Goal: Navigation & Orientation: Find specific page/section

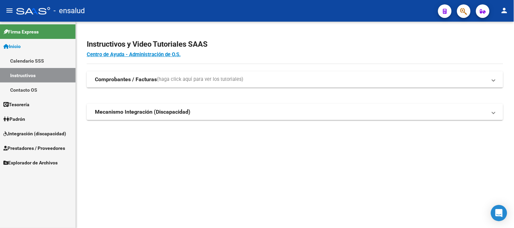
click at [26, 131] on span "Integración (discapacidad)" at bounding box center [34, 133] width 63 height 7
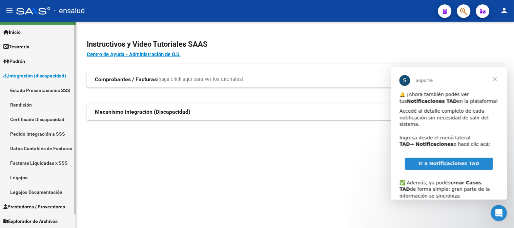
click at [46, 207] on span "Prestadores / Proveedores" at bounding box center [34, 206] width 62 height 7
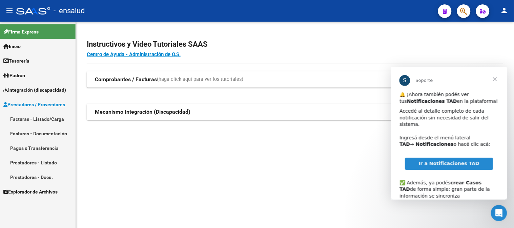
click at [39, 193] on span "Explorador de Archivos" at bounding box center [30, 191] width 54 height 7
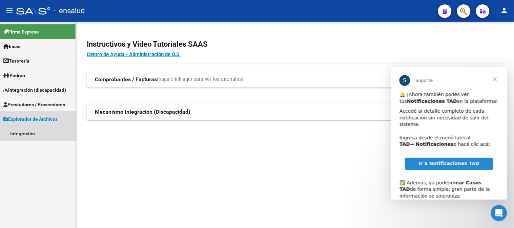
click at [33, 119] on span "Explorador de Archivos" at bounding box center [30, 119] width 54 height 7
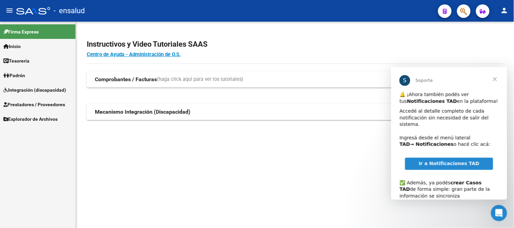
click at [16, 43] on span "Inicio" at bounding box center [11, 46] width 17 height 7
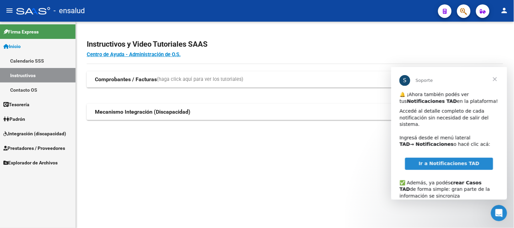
click at [19, 119] on span "Padrón" at bounding box center [14, 119] width 22 height 7
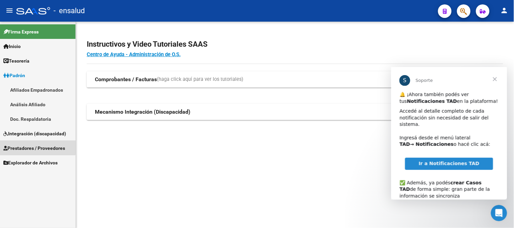
click at [31, 145] on span "Prestadores / Proveedores" at bounding box center [34, 148] width 62 height 7
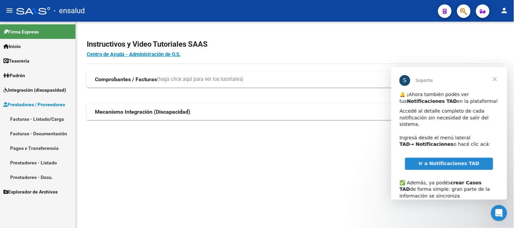
click at [21, 103] on span "Prestadores / Proveedores" at bounding box center [34, 104] width 62 height 7
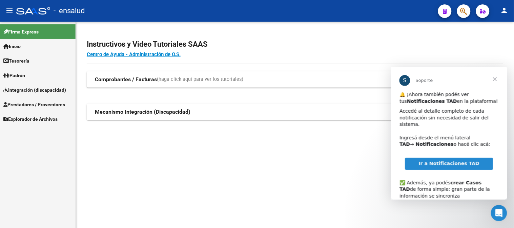
click at [22, 90] on span "Integración (discapacidad)" at bounding box center [34, 89] width 63 height 7
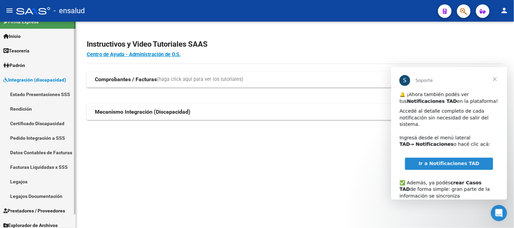
scroll to position [14, 0]
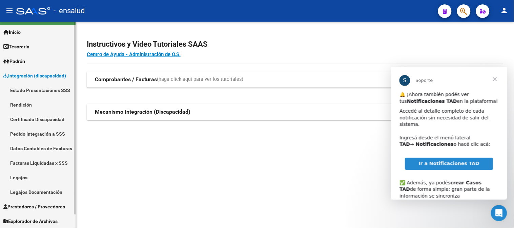
click at [24, 106] on link "Rendición" at bounding box center [38, 105] width 76 height 15
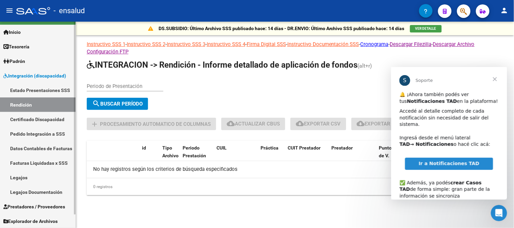
click at [18, 59] on span "Padrón" at bounding box center [14, 61] width 22 height 7
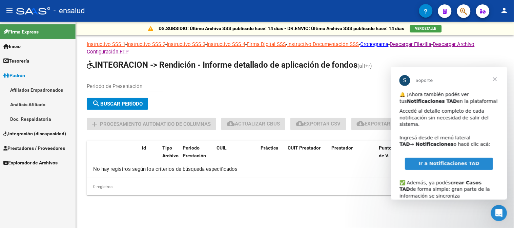
click at [20, 134] on span "Integración (discapacidad)" at bounding box center [34, 133] width 63 height 7
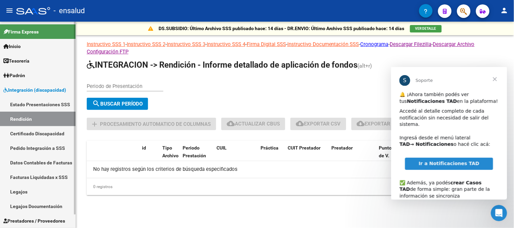
click at [35, 174] on link "Facturas Liquidadas x SSS" at bounding box center [38, 177] width 76 height 15
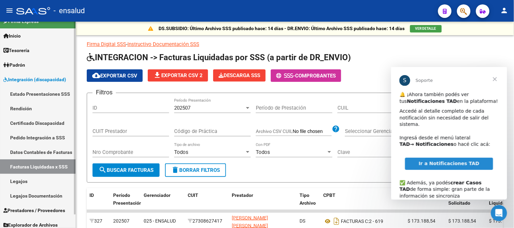
scroll to position [14, 0]
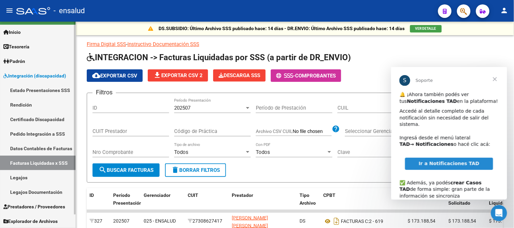
click at [49, 190] on link "Legajos Documentación" at bounding box center [38, 192] width 76 height 15
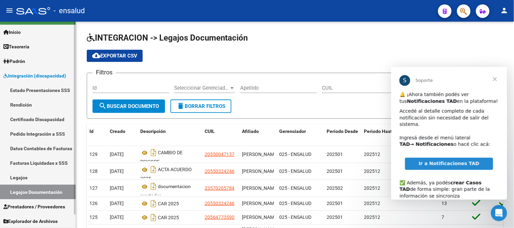
click at [22, 180] on link "Legajos" at bounding box center [38, 178] width 76 height 15
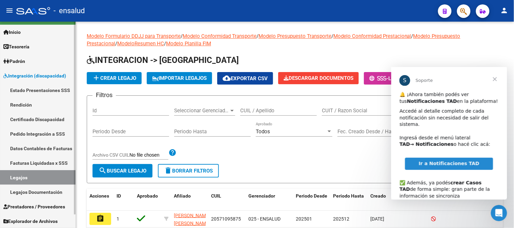
click at [46, 204] on span "Prestadores / Proveedores" at bounding box center [34, 206] width 62 height 7
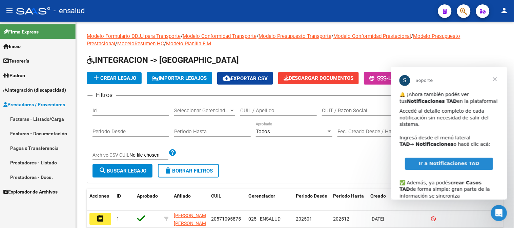
click at [29, 88] on span "Integración (discapacidad)" at bounding box center [34, 89] width 63 height 7
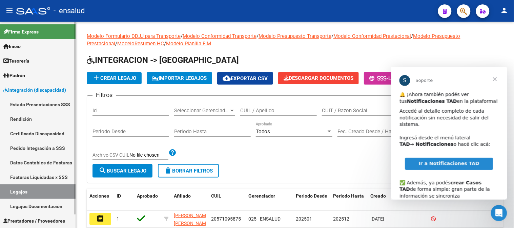
click at [25, 102] on link "Estado Presentaciones SSS" at bounding box center [38, 104] width 76 height 15
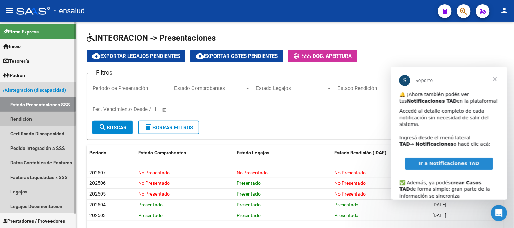
click at [23, 119] on link "Rendición" at bounding box center [38, 119] width 76 height 15
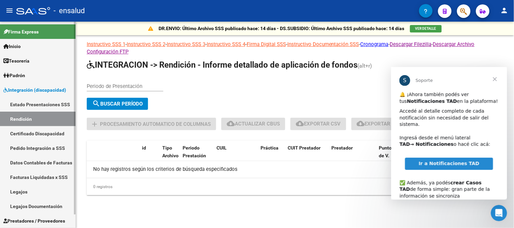
click at [27, 136] on link "Certificado Discapacidad" at bounding box center [38, 133] width 76 height 15
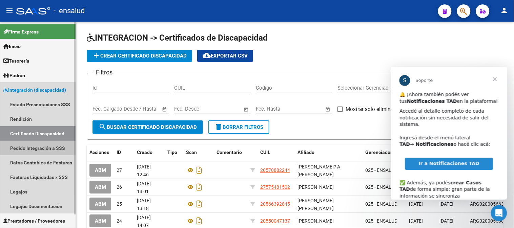
click at [29, 147] on link "Pedido Integración a SSS" at bounding box center [38, 148] width 76 height 15
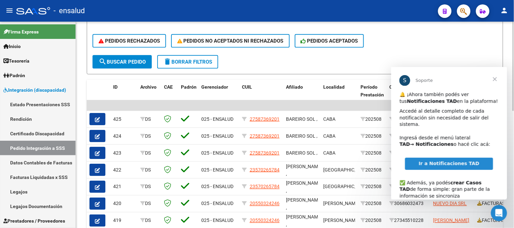
scroll to position [188, 0]
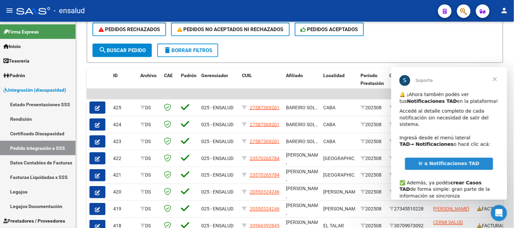
click at [493, 76] on span "Cerrar" at bounding box center [495, 79] width 24 height 24
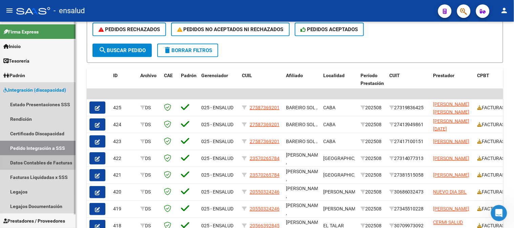
click at [49, 165] on link "Datos Contables de Facturas" at bounding box center [38, 163] width 76 height 15
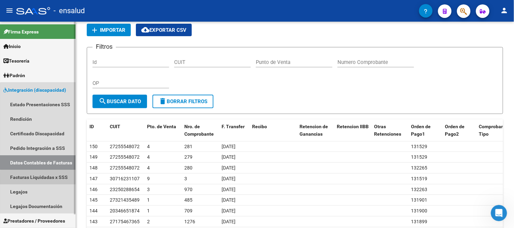
click at [52, 179] on link "Facturas Liquidadas x SSS" at bounding box center [38, 177] width 76 height 15
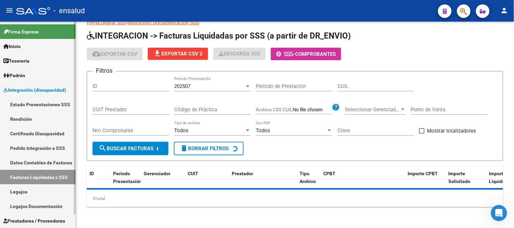
scroll to position [38, 0]
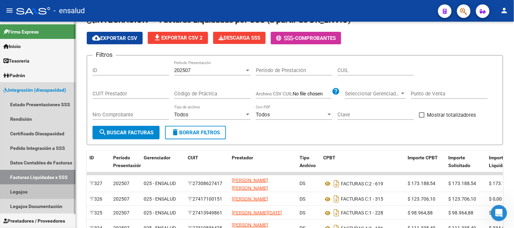
click at [19, 193] on link "Legajos" at bounding box center [38, 192] width 76 height 15
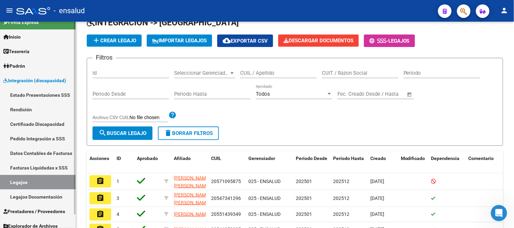
scroll to position [14, 0]
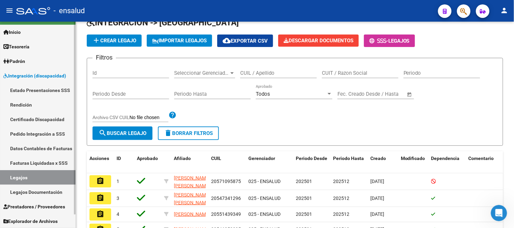
click at [28, 195] on link "Legajos Documentación" at bounding box center [38, 192] width 76 height 15
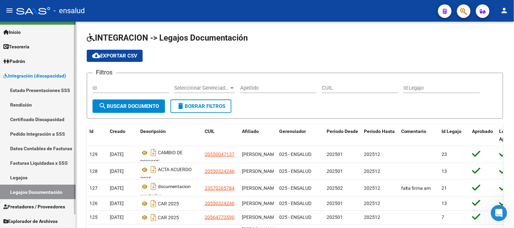
click at [52, 165] on link "Facturas Liquidadas x SSS" at bounding box center [38, 163] width 76 height 15
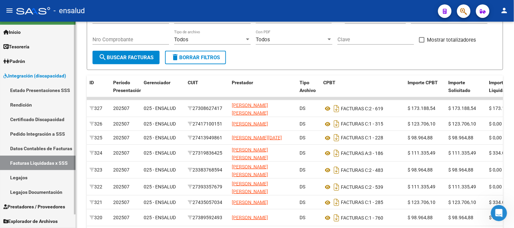
scroll to position [15, 0]
click at [73, 165] on div "Firma Express Inicio Calendario SSS Instructivos Contacto OS Tesorería Extracto…" at bounding box center [38, 117] width 77 height 221
click at [37, 206] on span "Prestadores / Proveedores" at bounding box center [34, 206] width 62 height 7
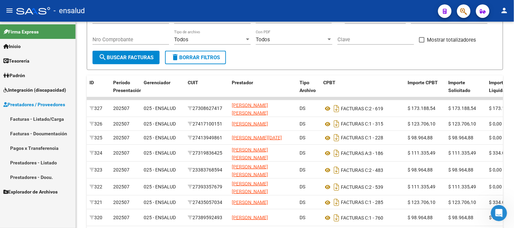
scroll to position [0, 0]
click at [34, 192] on span "Explorador de Archivos" at bounding box center [30, 191] width 54 height 7
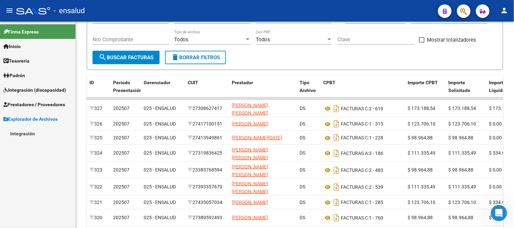
click at [13, 132] on link "Integración" at bounding box center [38, 133] width 76 height 15
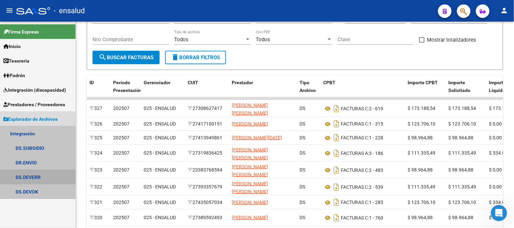
click at [43, 180] on link "DS.DEVERR" at bounding box center [38, 177] width 76 height 15
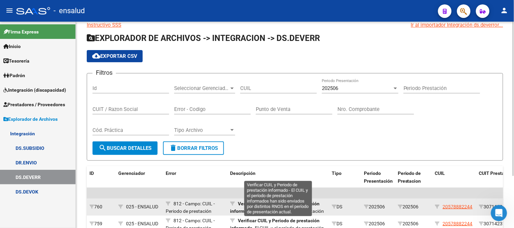
scroll to position [69, 0]
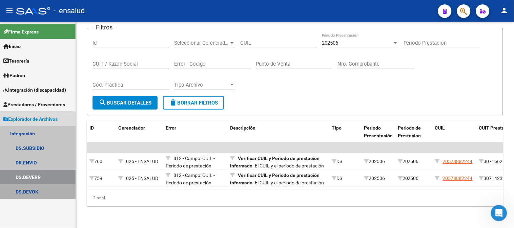
click at [30, 191] on link "DS.DEVOK" at bounding box center [38, 192] width 76 height 15
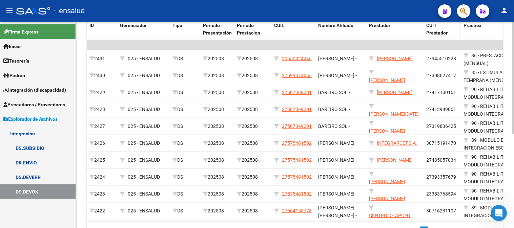
scroll to position [97, 0]
